Goal: Information Seeking & Learning: Learn about a topic

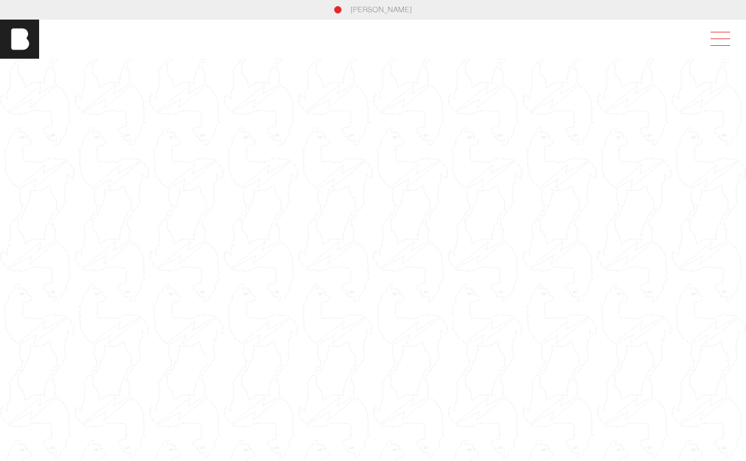
click at [710, 42] on span at bounding box center [718, 39] width 28 height 22
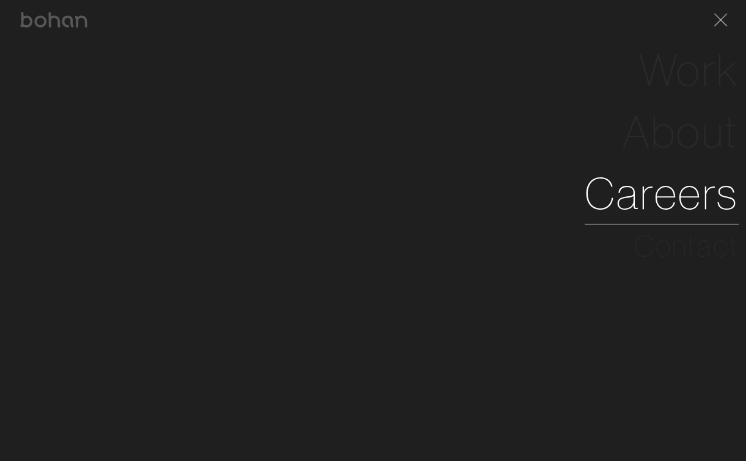
click at [688, 199] on link "Careers" at bounding box center [662, 194] width 154 height 62
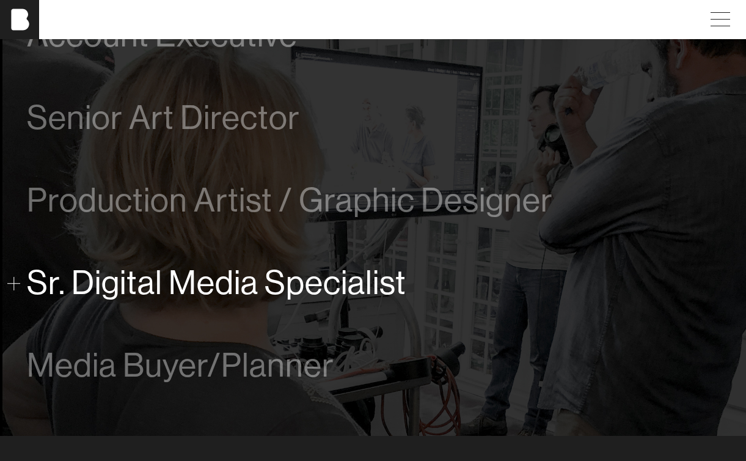
scroll to position [720, 0]
click at [374, 289] on span "Sr. Digital Media Specialist" at bounding box center [217, 281] width 380 height 37
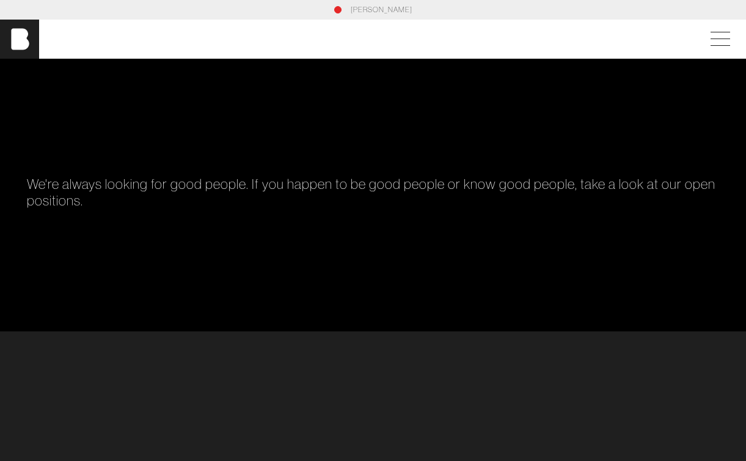
scroll to position [0, 0]
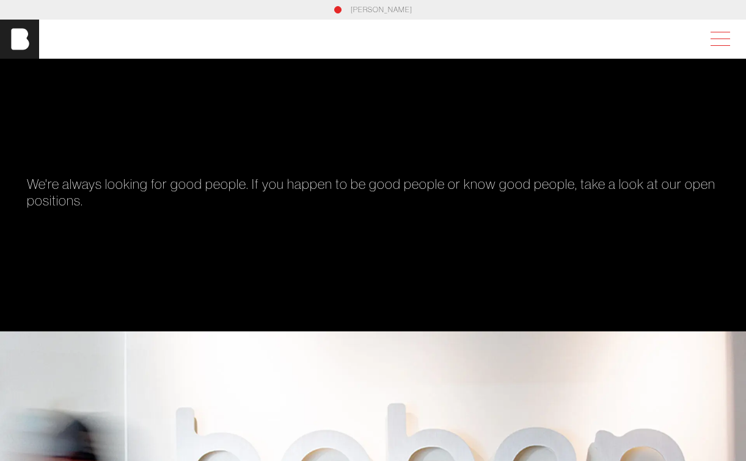
click at [718, 43] on span at bounding box center [718, 39] width 28 height 22
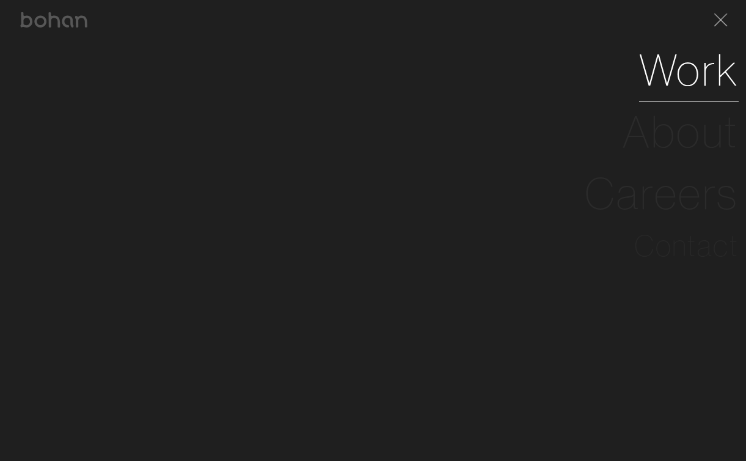
click at [706, 62] on link "Work" at bounding box center [689, 70] width 100 height 62
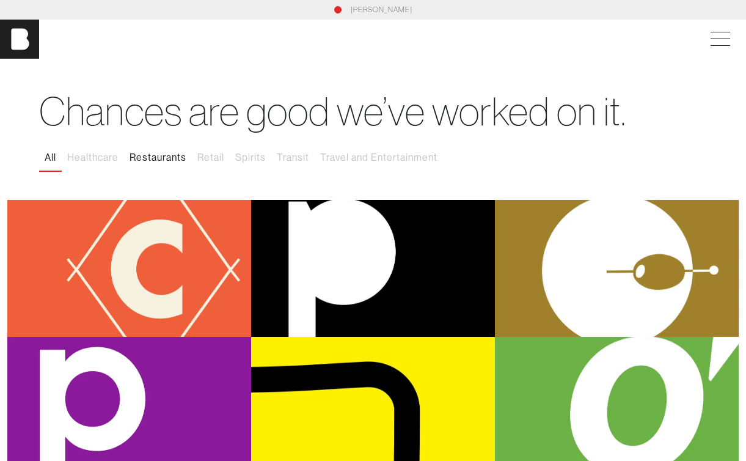
click at [171, 161] on button "Restaurants" at bounding box center [158, 158] width 68 height 26
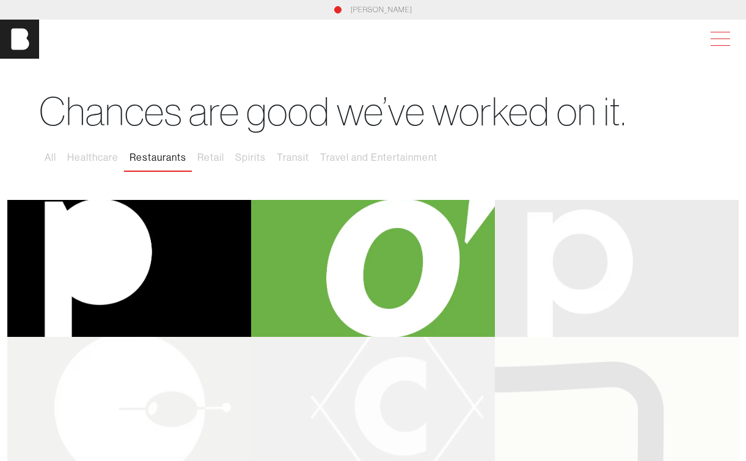
click at [712, 32] on span at bounding box center [718, 39] width 28 height 22
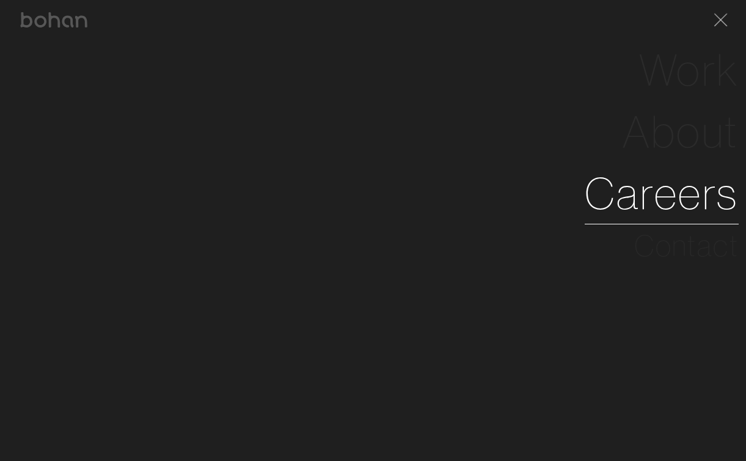
click at [698, 204] on link "Careers" at bounding box center [662, 194] width 154 height 62
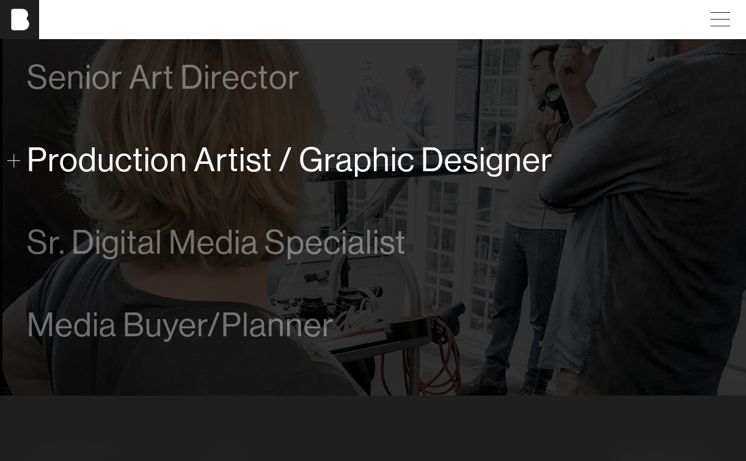
scroll to position [765, 1]
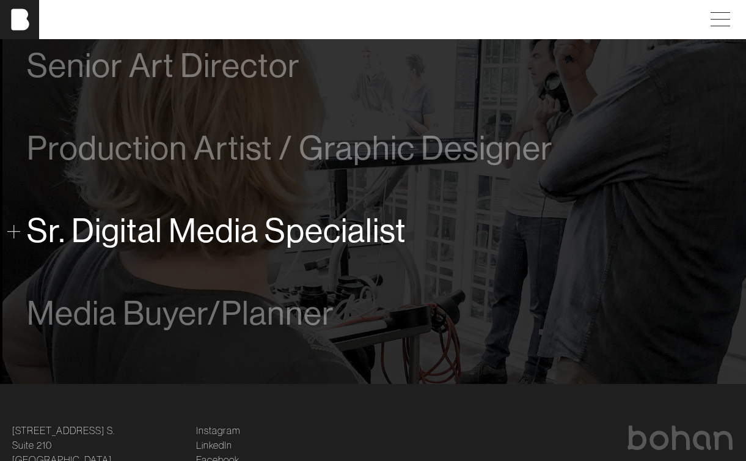
click at [275, 234] on span "Sr. Digital Media Specialist" at bounding box center [217, 230] width 380 height 37
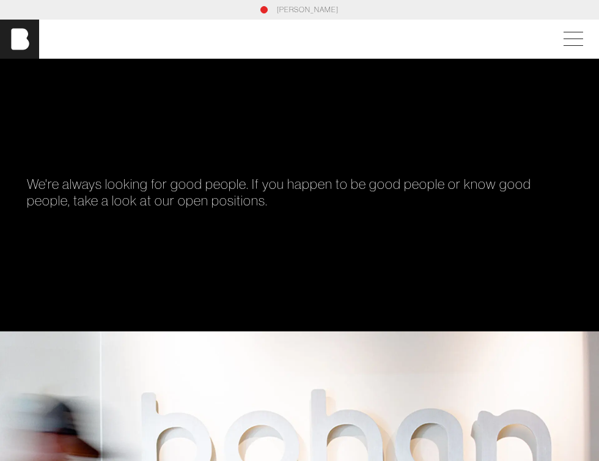
scroll to position [0, 0]
